Goal: Find specific page/section: Find specific page/section

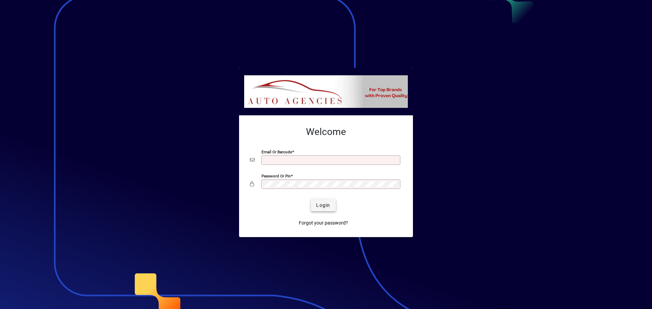
type input "**********"
click at [317, 204] on span "Login" at bounding box center [323, 205] width 14 height 7
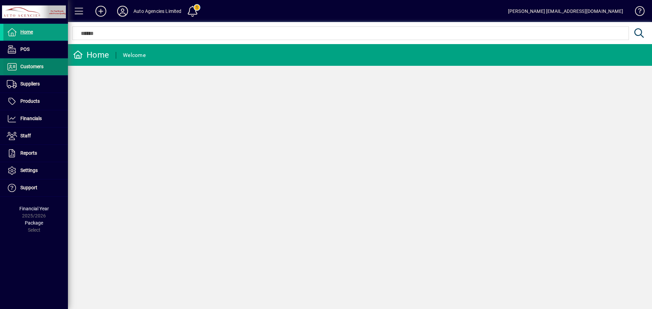
click at [31, 63] on span "Customers" at bounding box center [23, 67] width 40 height 8
